Goal: Information Seeking & Learning: Compare options

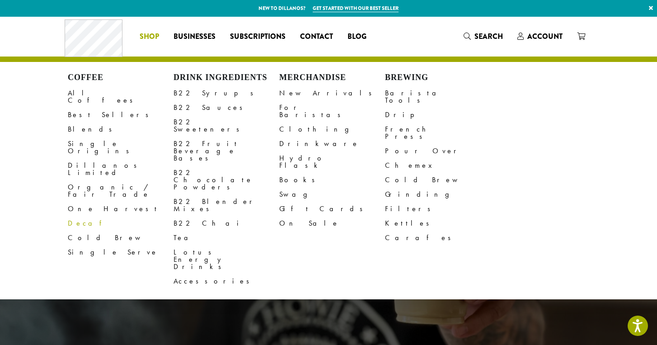
click at [74, 216] on link "Decaf" at bounding box center [121, 223] width 106 height 14
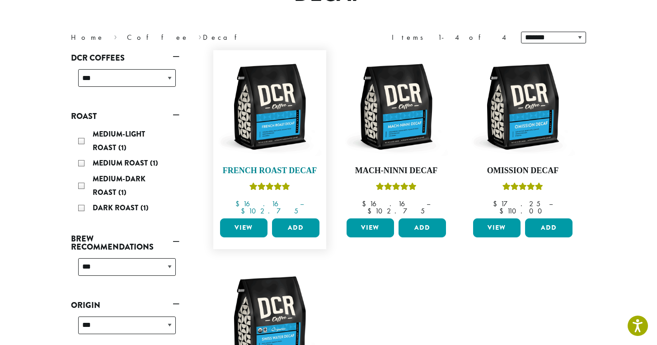
scroll to position [102, 0]
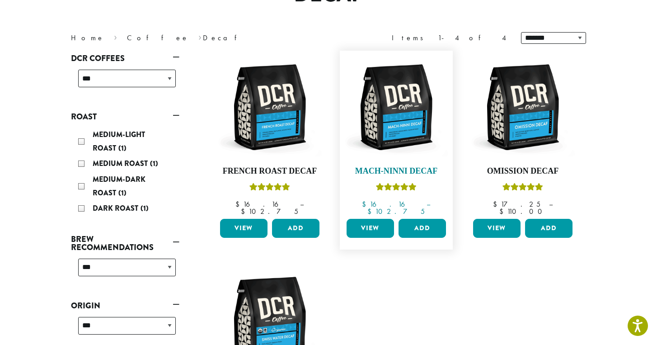
click at [407, 104] on img at bounding box center [396, 107] width 104 height 104
click at [277, 111] on img at bounding box center [270, 107] width 104 height 104
click at [548, 107] on img at bounding box center [523, 107] width 104 height 104
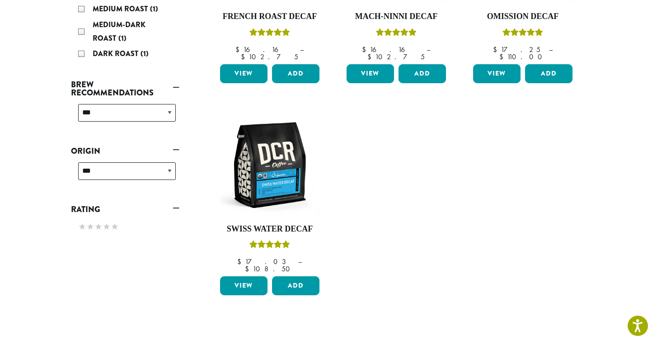
scroll to position [257, 0]
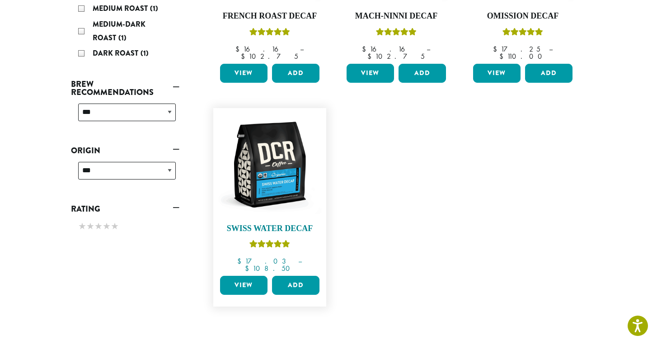
click at [279, 169] on img at bounding box center [270, 164] width 104 height 104
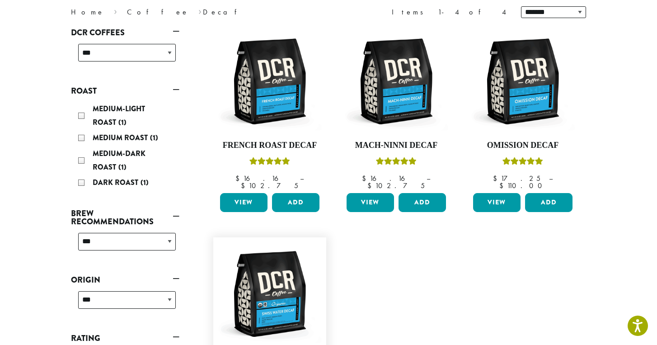
scroll to position [125, 0]
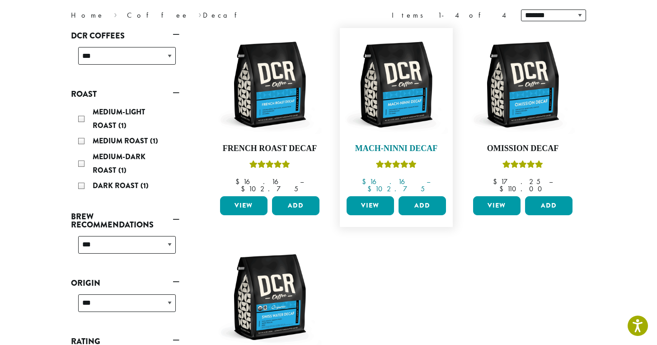
click at [412, 89] on img at bounding box center [396, 85] width 104 height 104
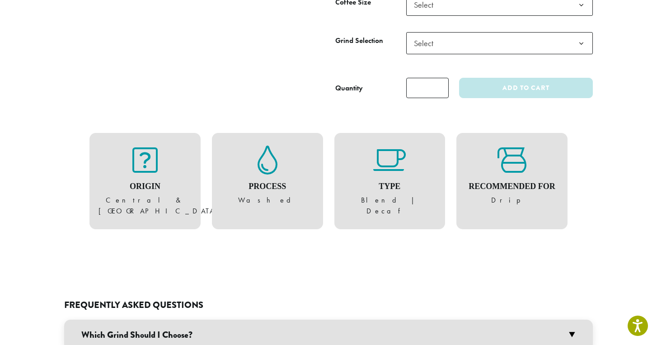
scroll to position [418, 0]
click at [273, 169] on figure "Process Washed" at bounding box center [267, 175] width 93 height 61
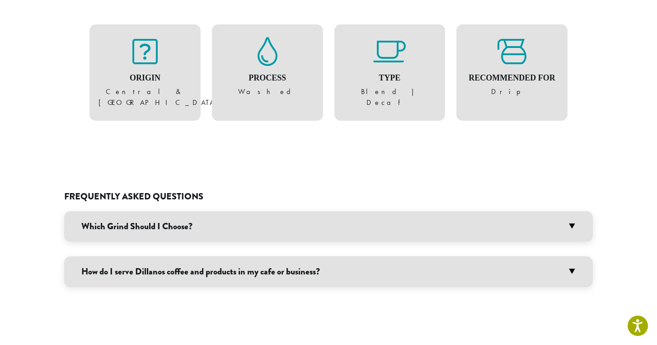
scroll to position [539, 0]
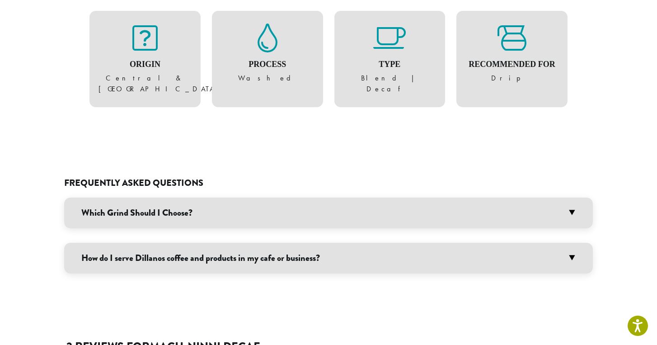
click at [275, 207] on h3 "Which Grind Should I Choose?" at bounding box center [328, 212] width 528 height 31
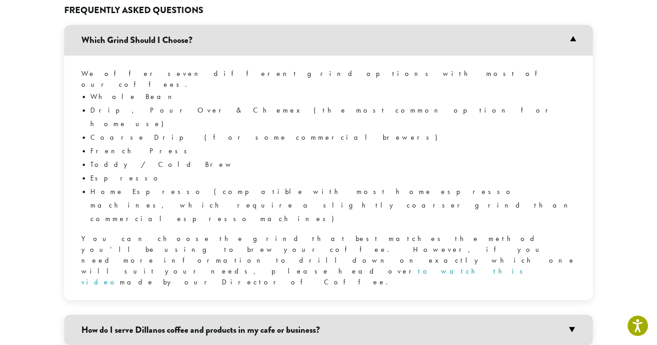
scroll to position [712, 0]
click at [354, 314] on h3 "How do I serve Dillanos coffee and products in my cafe or business?" at bounding box center [328, 329] width 528 height 31
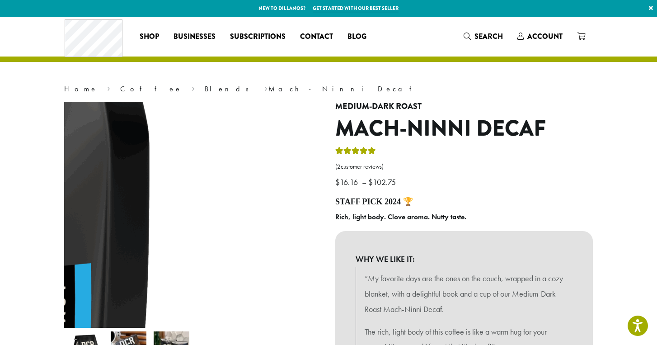
scroll to position [0, 0]
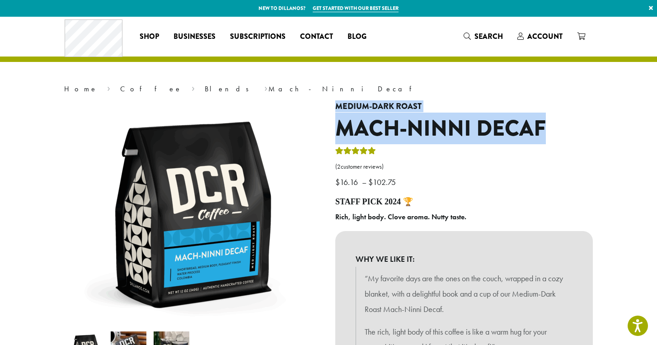
drag, startPoint x: 549, startPoint y: 122, endPoint x: 337, endPoint y: 103, distance: 212.7
click at [337, 103] on div "**********" at bounding box center [463, 312] width 271 height 420
copy div "Medium-Dark Roast Mach-Ninni Decaf"
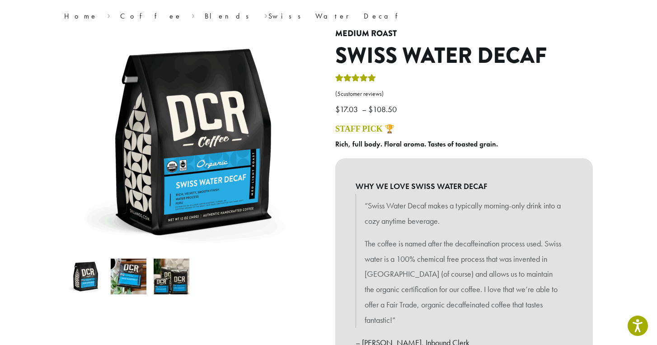
scroll to position [72, 0]
